Goal: Information Seeking & Learning: Learn about a topic

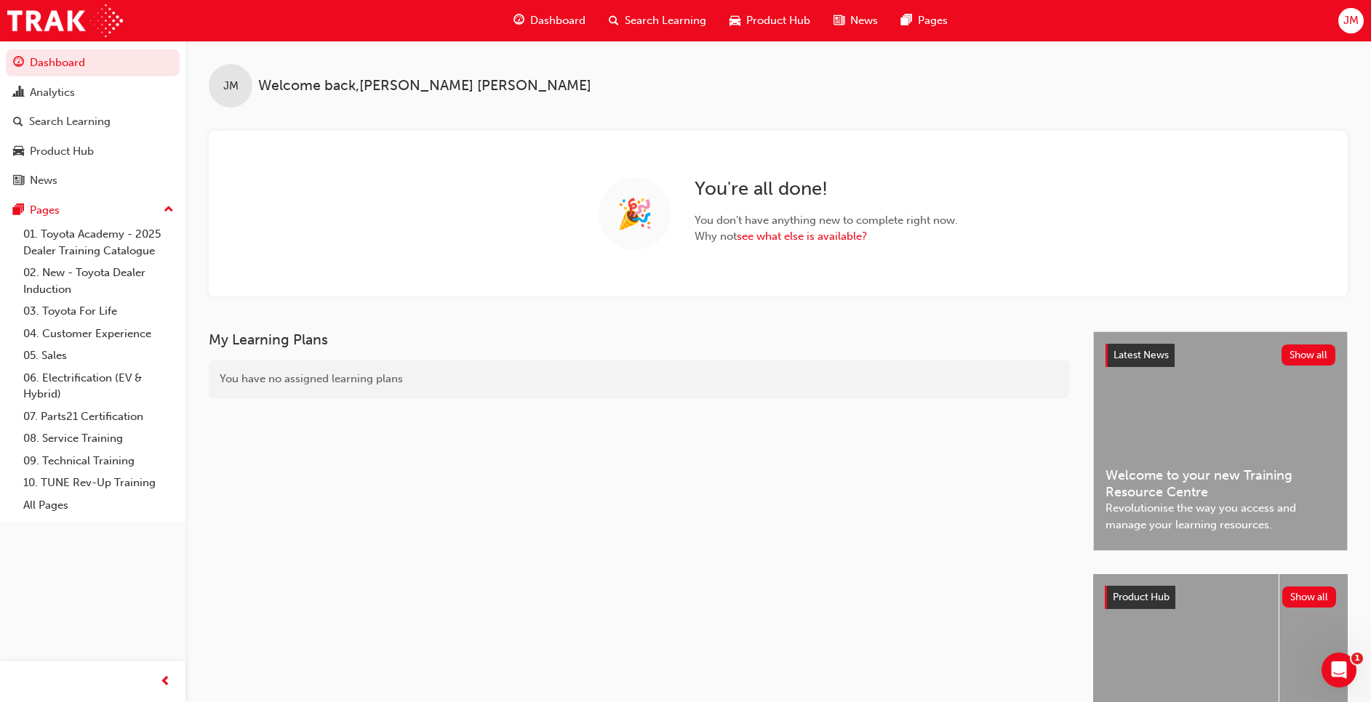
click at [643, 31] on div "Search Learning" at bounding box center [657, 21] width 121 height 30
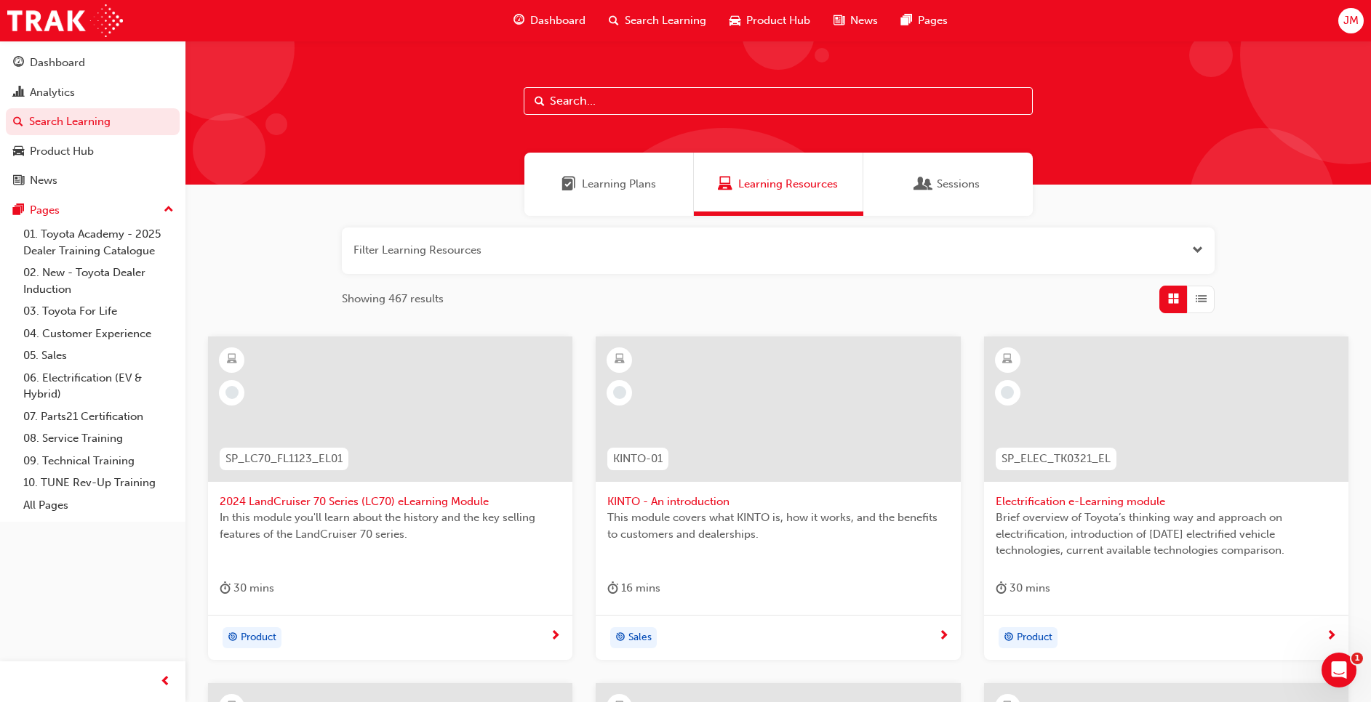
click at [587, 102] on input "text" at bounding box center [778, 101] width 509 height 28
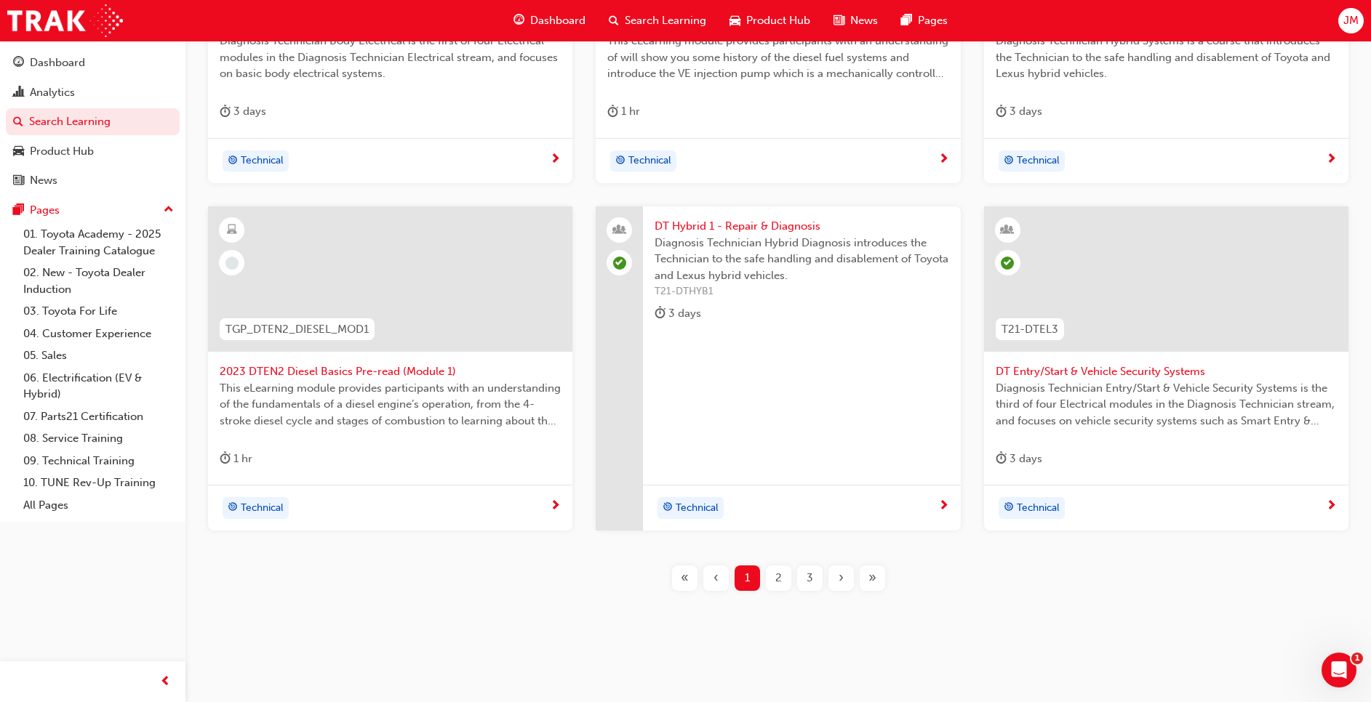
scroll to position [484, 0]
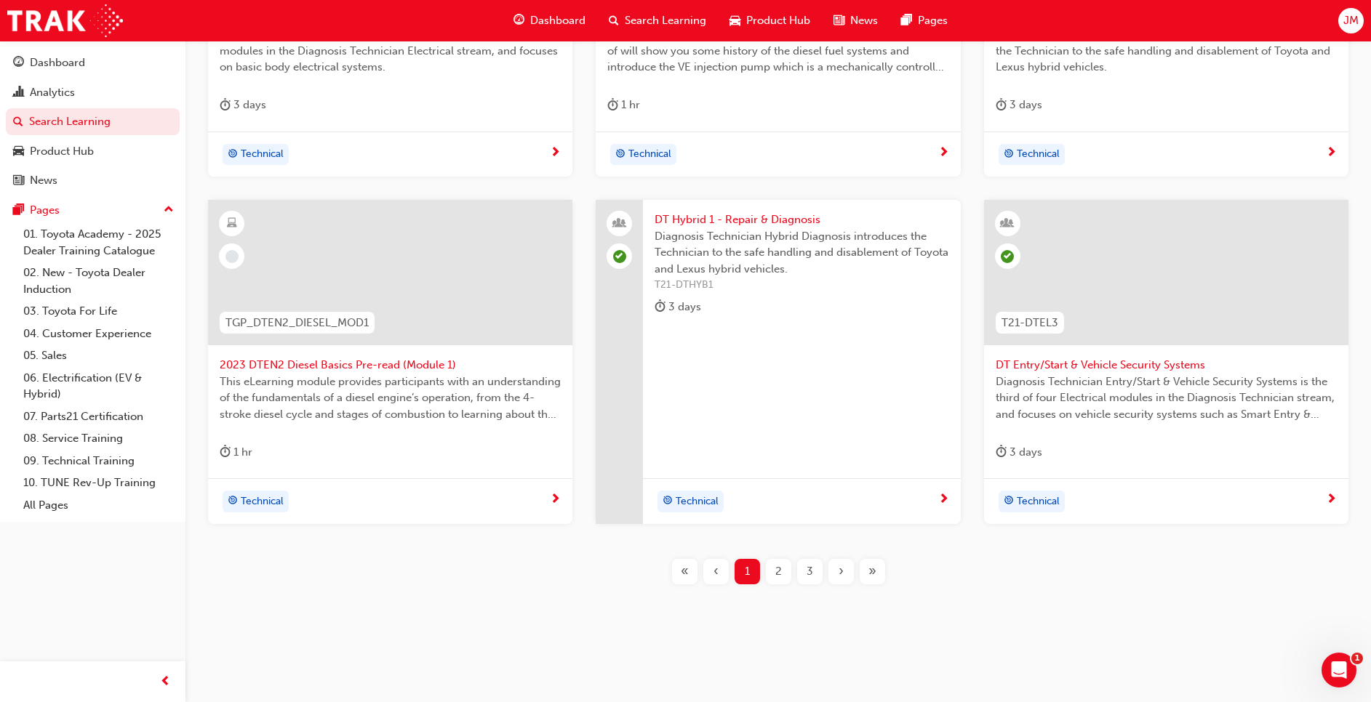
type input "DT"
click at [771, 577] on div "2" at bounding box center [778, 571] width 25 height 25
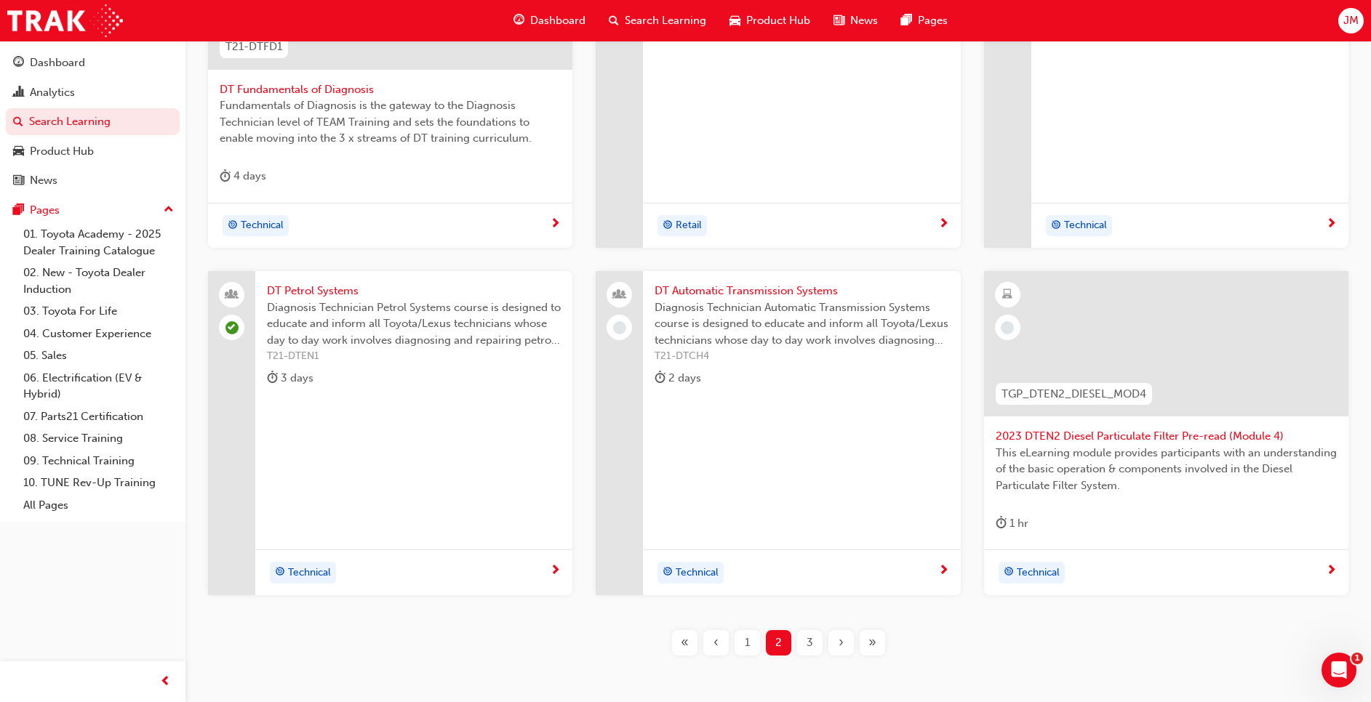
scroll to position [484, 0]
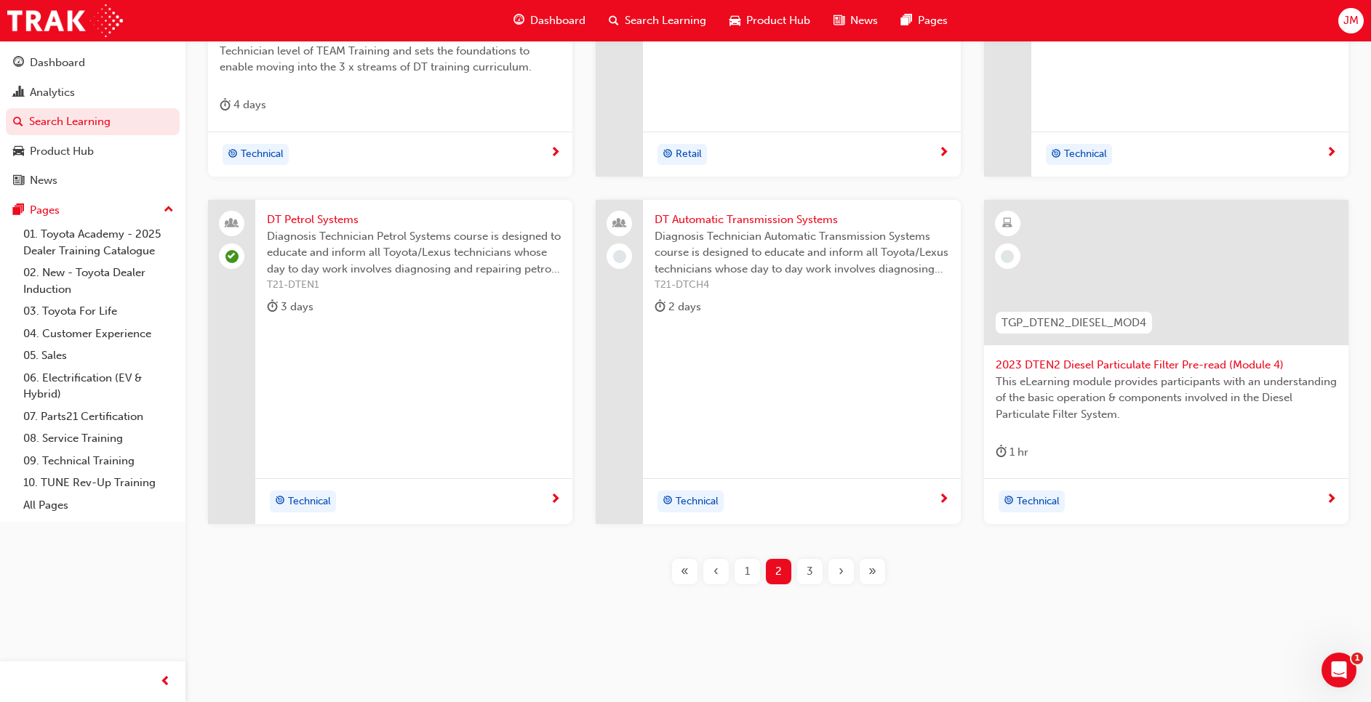
click at [814, 568] on div "3" at bounding box center [809, 571] width 25 height 25
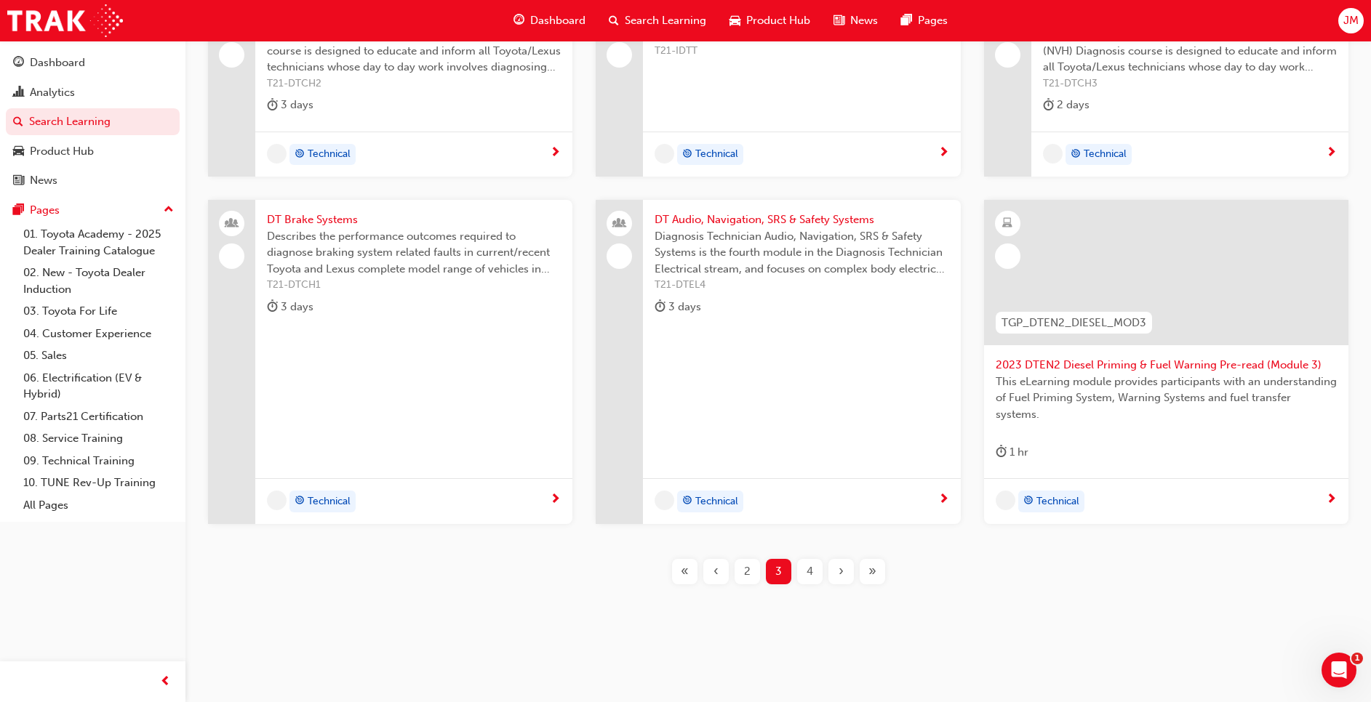
scroll to position [338, 0]
click at [374, 254] on span "Describes the performance outcomes required to diagnose braking system related …" at bounding box center [414, 252] width 294 height 49
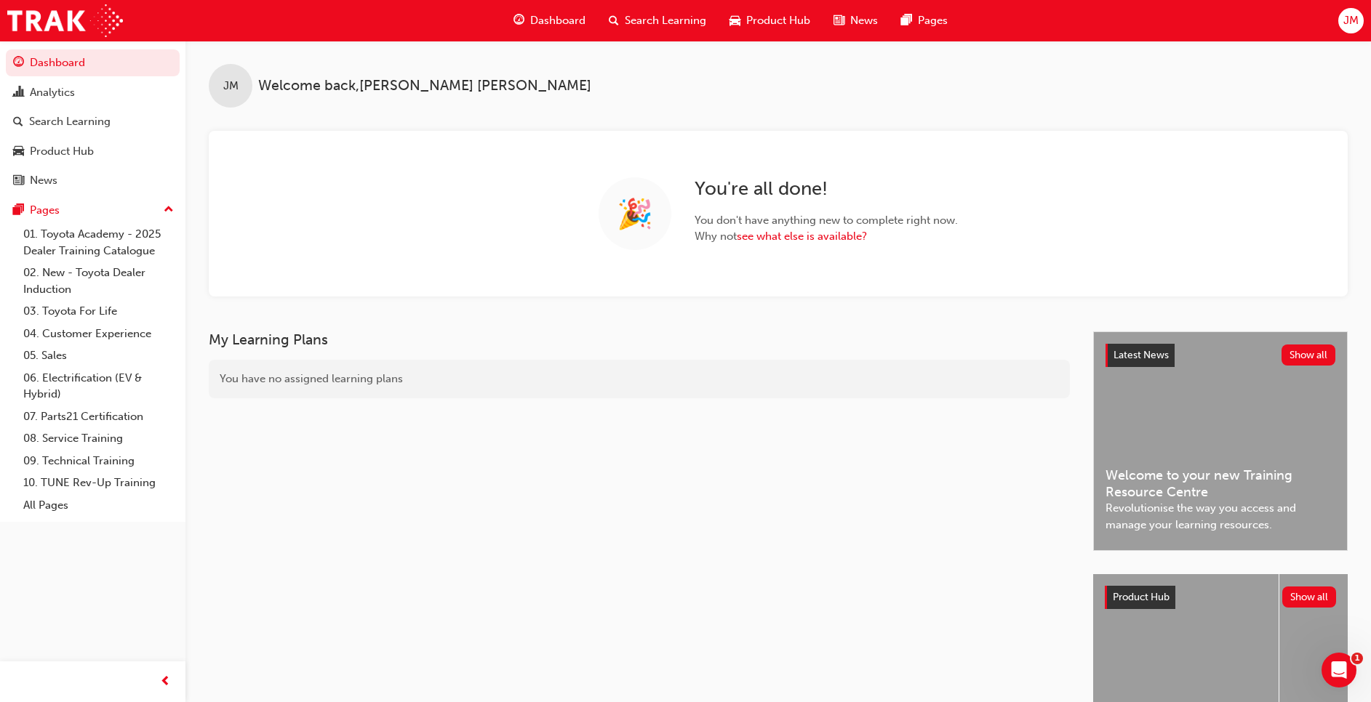
click at [674, 20] on span "Search Learning" at bounding box center [665, 20] width 81 height 17
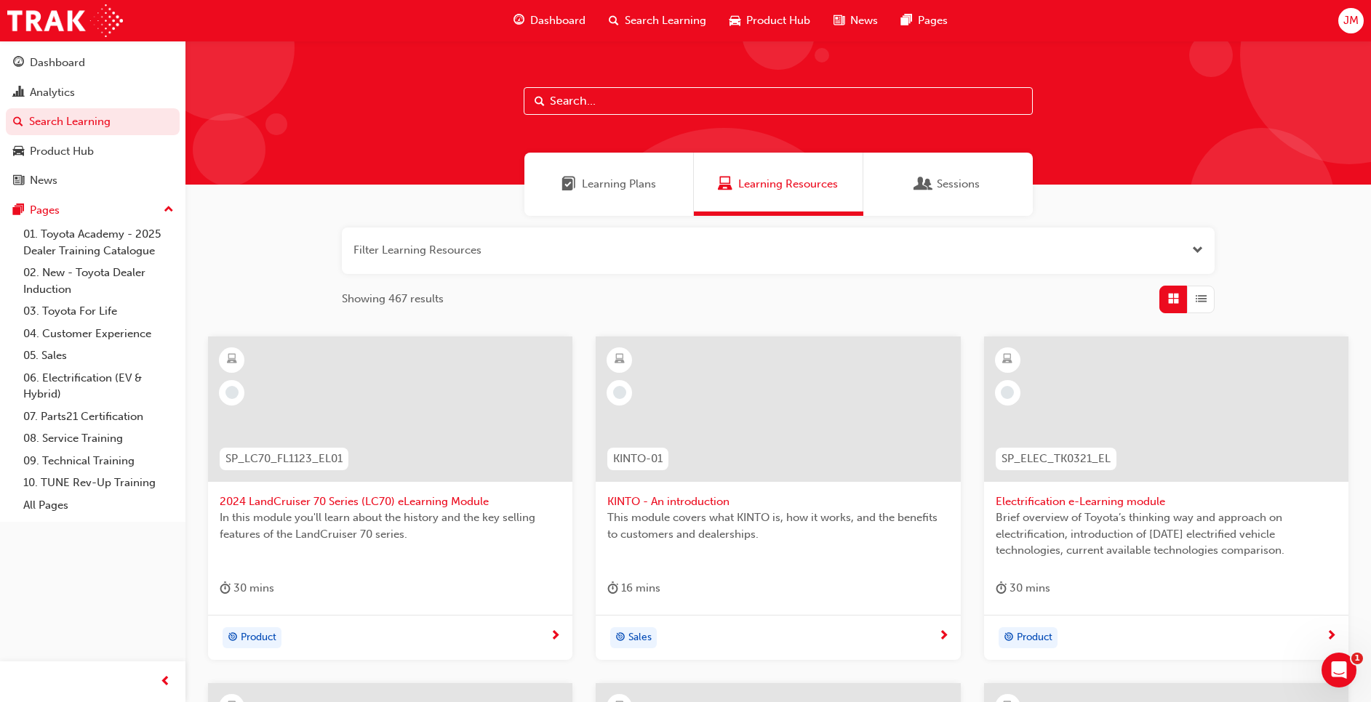
click at [617, 103] on input "text" at bounding box center [778, 101] width 509 height 28
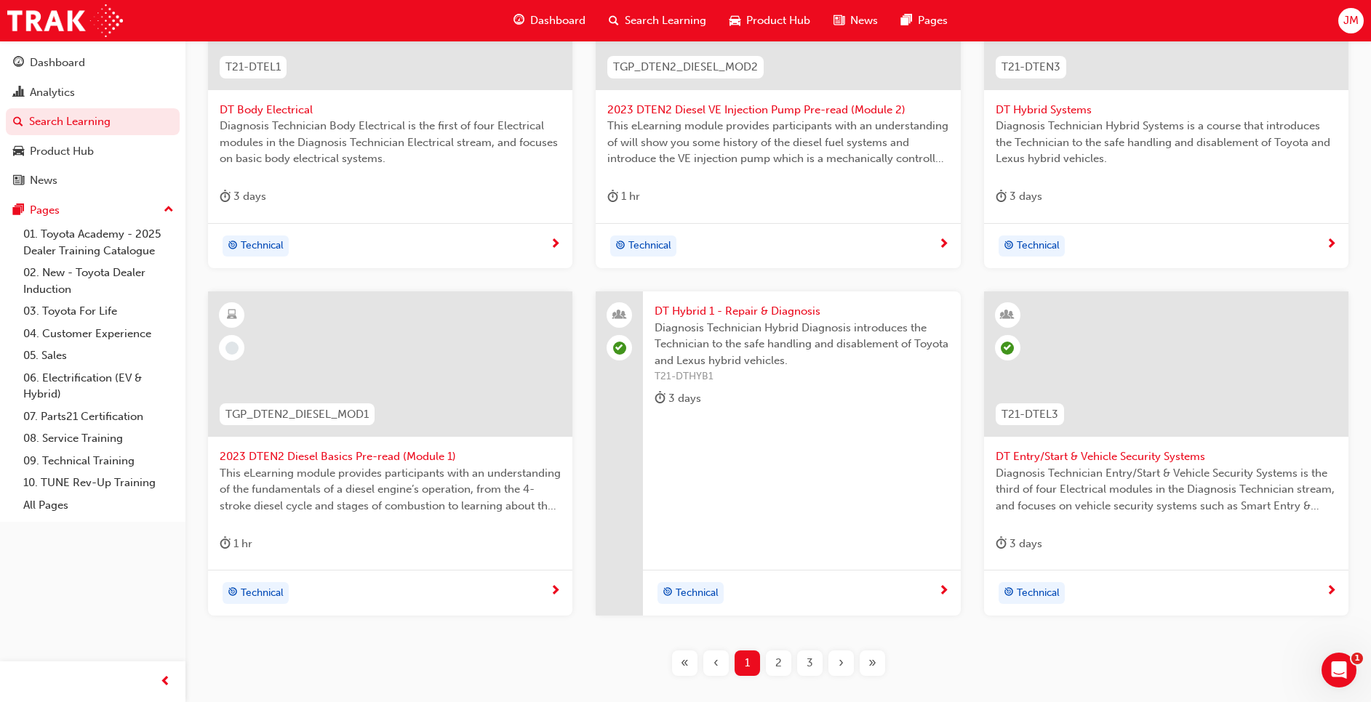
scroll to position [484, 0]
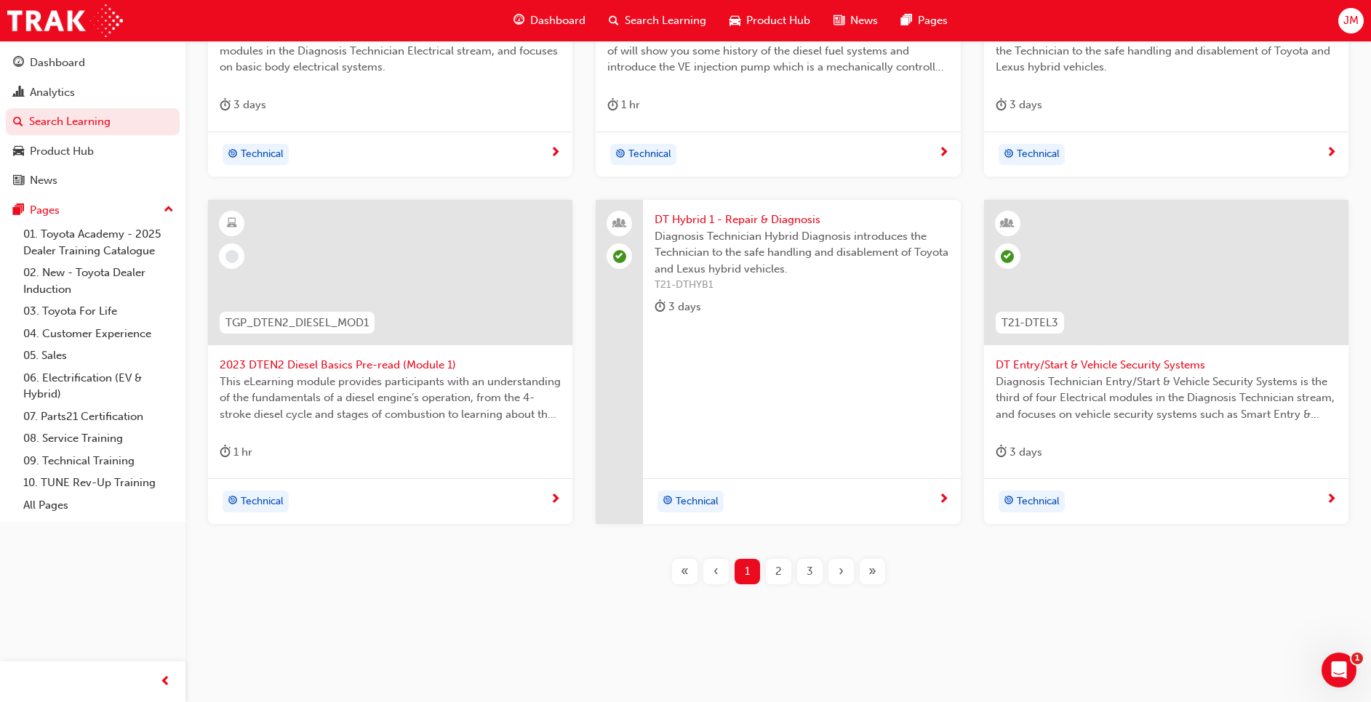
type input "DT"
click at [779, 574] on span "2" at bounding box center [778, 571] width 7 height 17
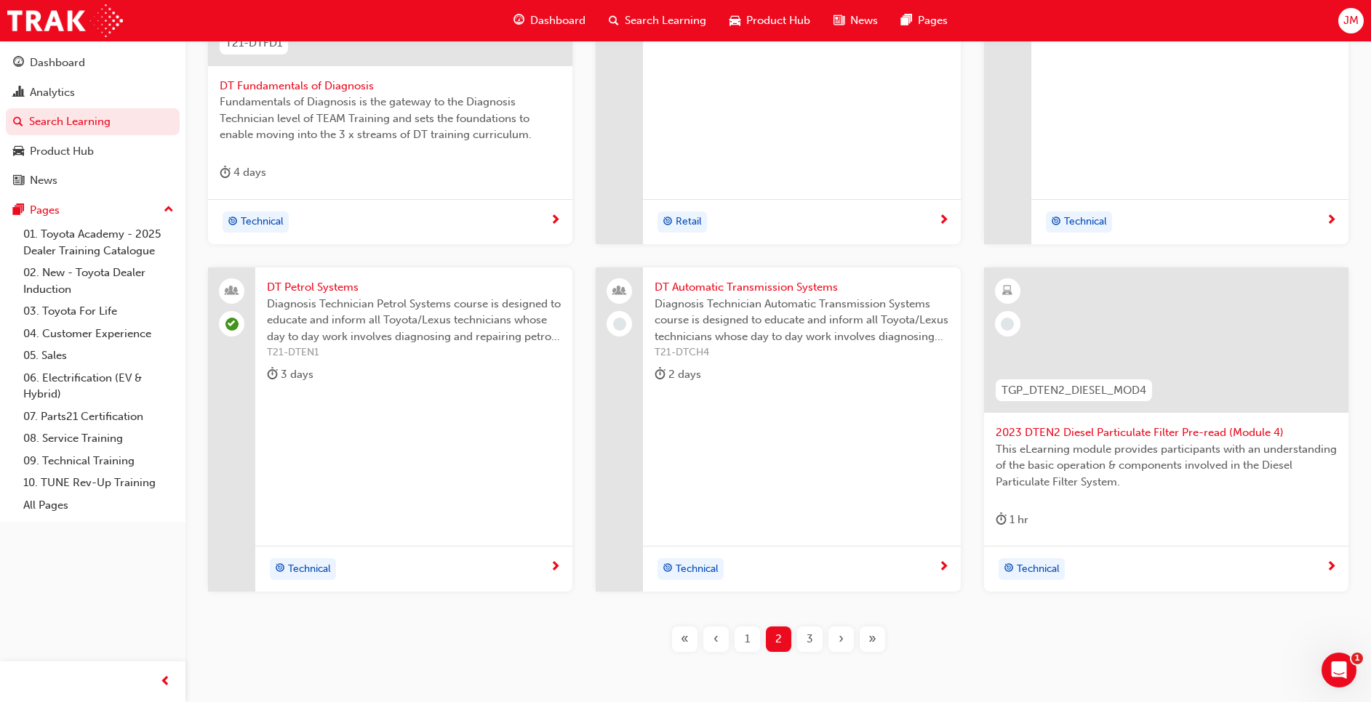
scroll to position [484, 0]
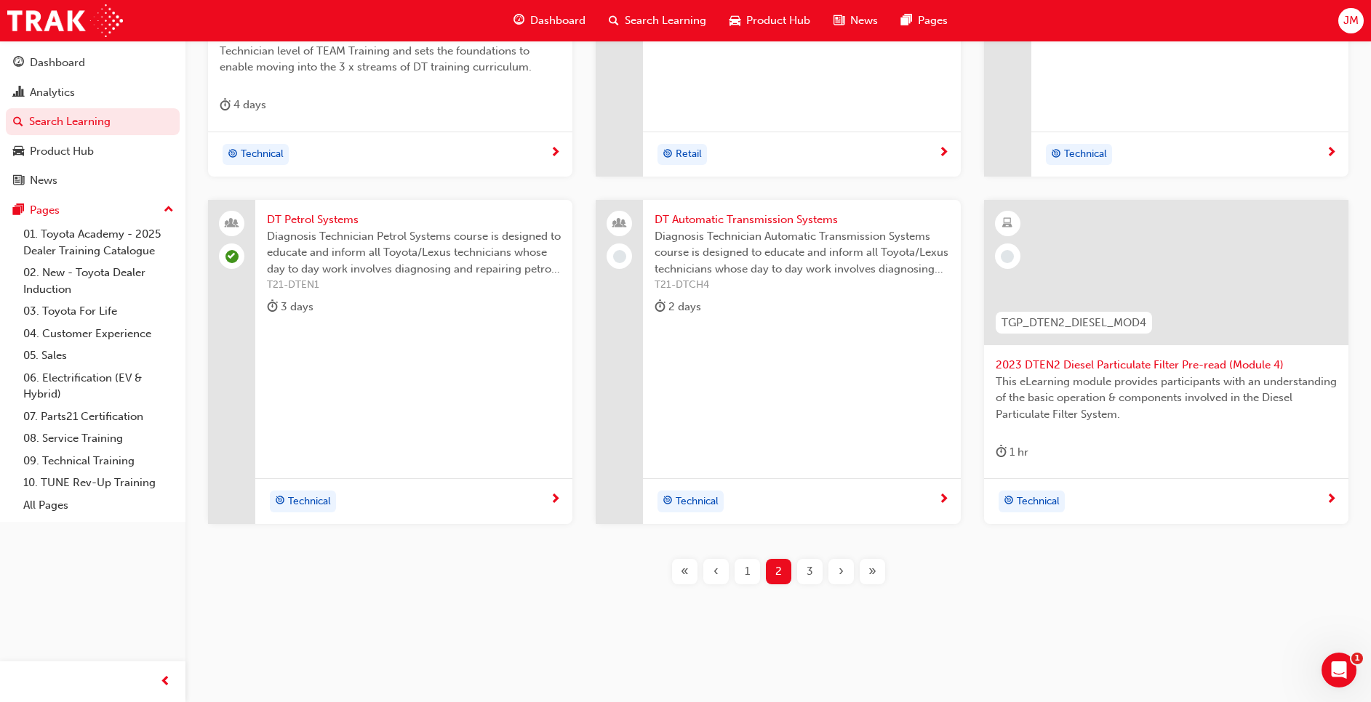
click at [811, 580] on div "3" at bounding box center [809, 571] width 25 height 25
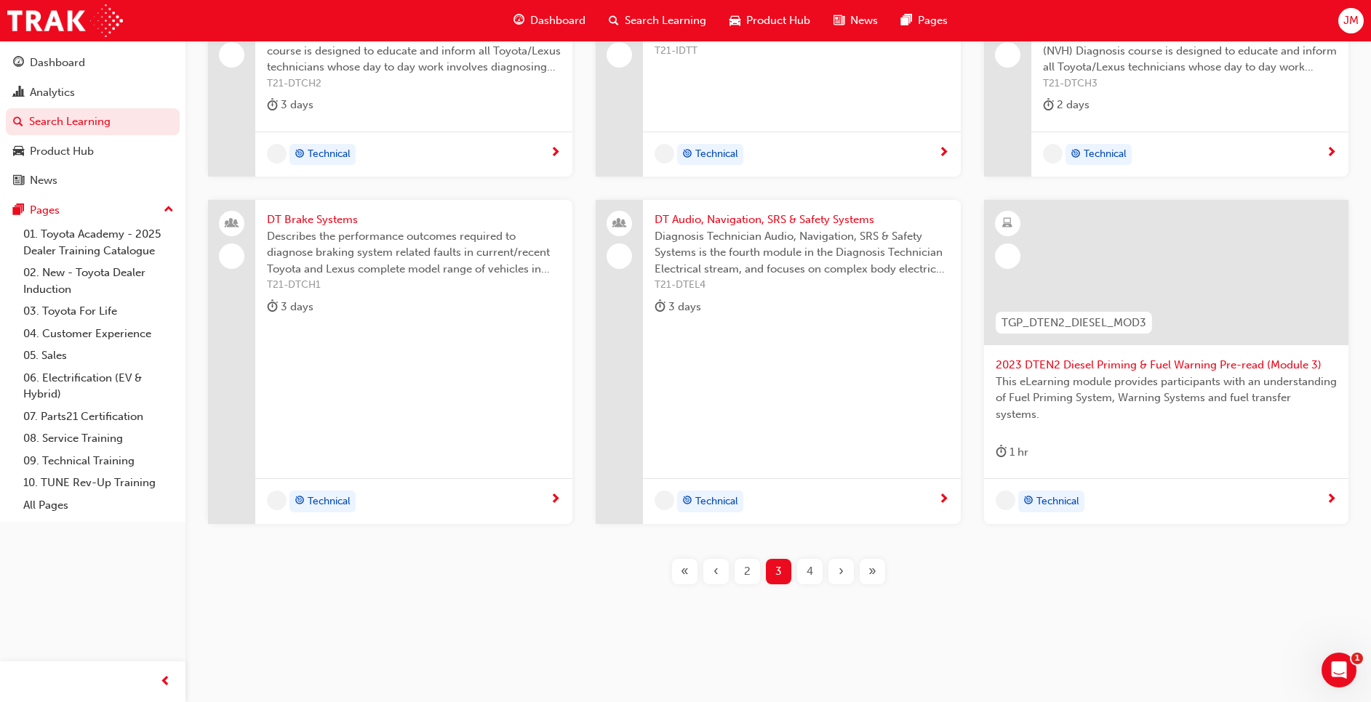
scroll to position [338, 0]
click at [816, 251] on span "Diagnosis Technician Audio, Navigation, SRS & Safety Systems is the fourth modu…" at bounding box center [801, 252] width 294 height 49
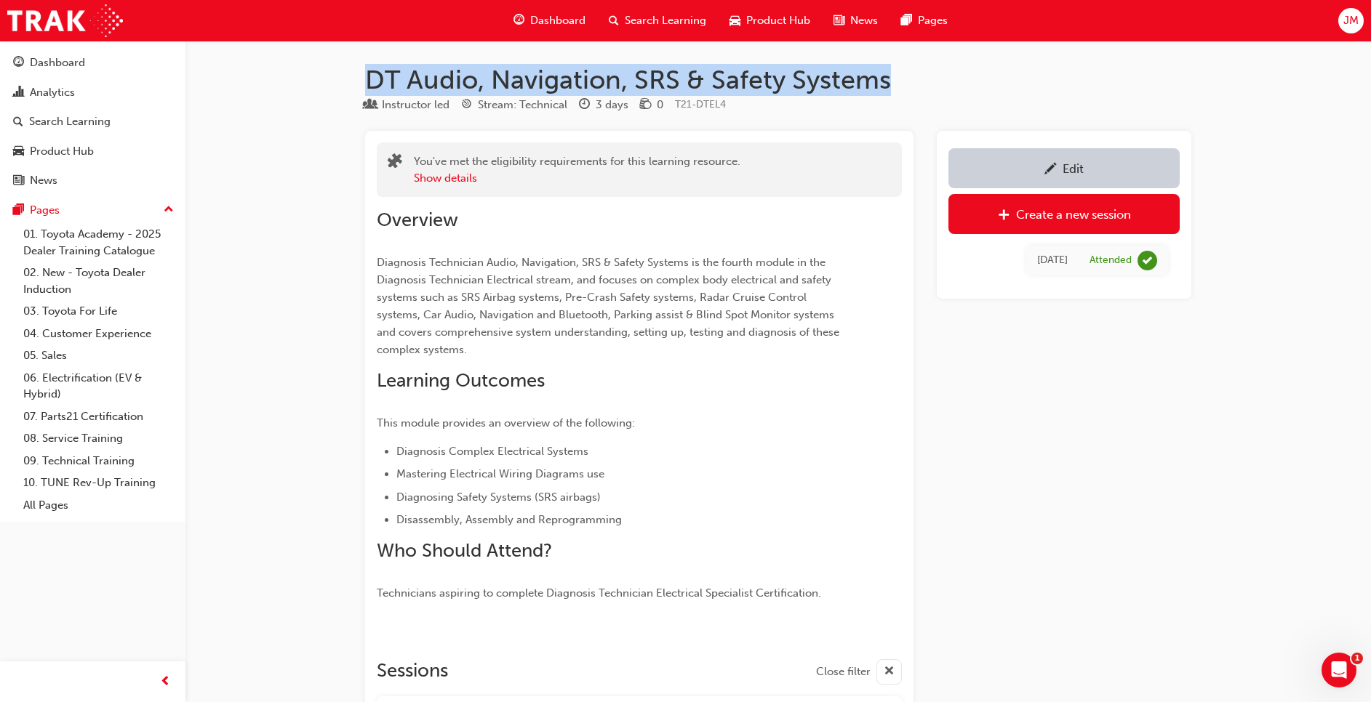
drag, startPoint x: 888, startPoint y: 81, endPoint x: 368, endPoint y: 61, distance: 520.2
copy h1 "DT Audio, Navigation, SRS & Safety Systems"
